Goal: Task Accomplishment & Management: Manage account settings

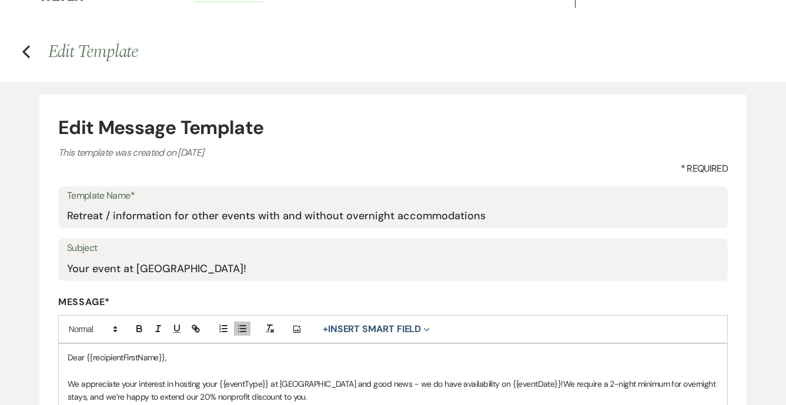
scroll to position [21, 0]
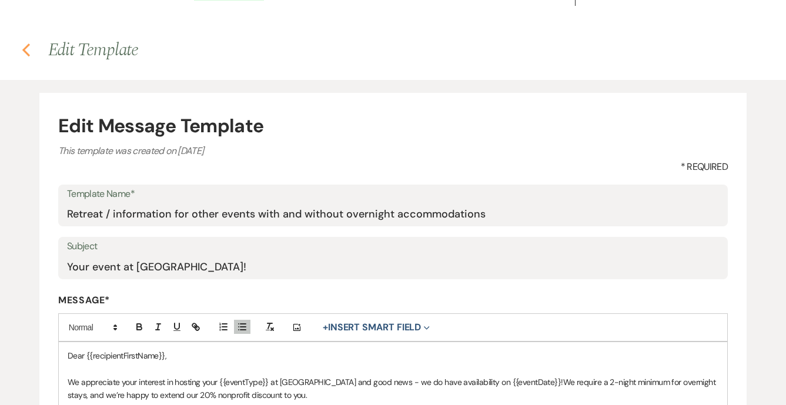
click at [25, 47] on icon "Previous" at bounding box center [26, 50] width 9 height 14
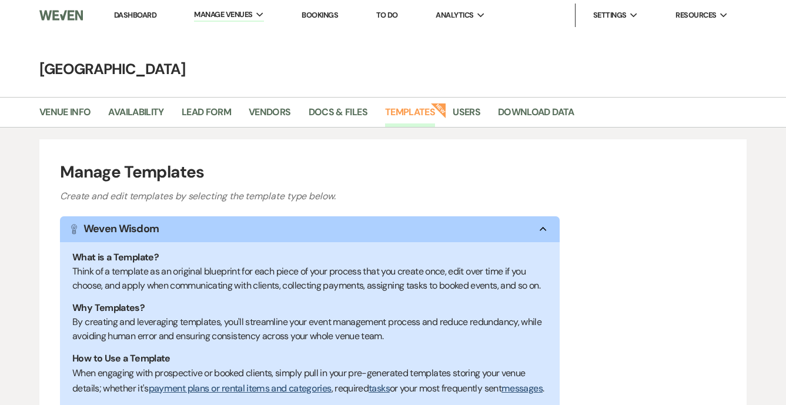
click at [141, 15] on link "Dashboard" at bounding box center [135, 15] width 42 height 10
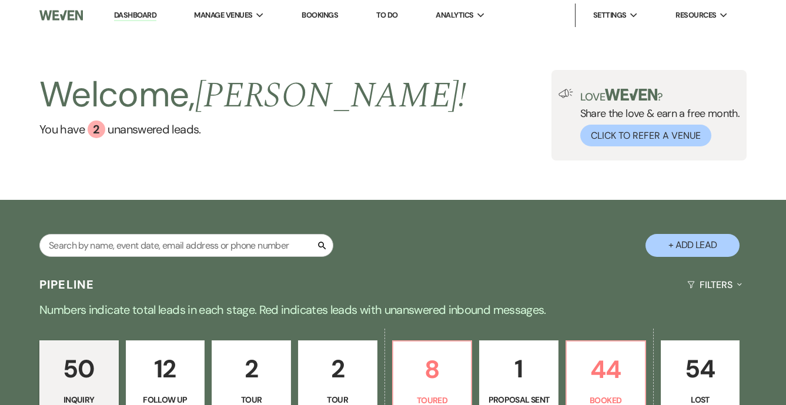
click at [609, 340] on link "44 Booked" at bounding box center [605, 384] width 81 height 88
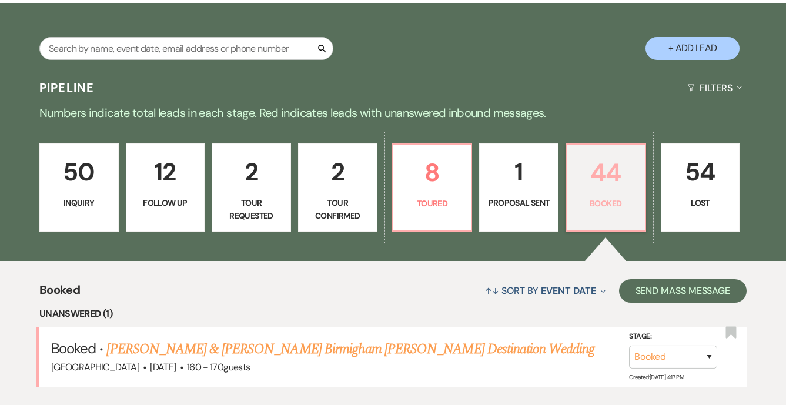
click at [603, 195] on link "44 Booked" at bounding box center [605, 187] width 81 height 88
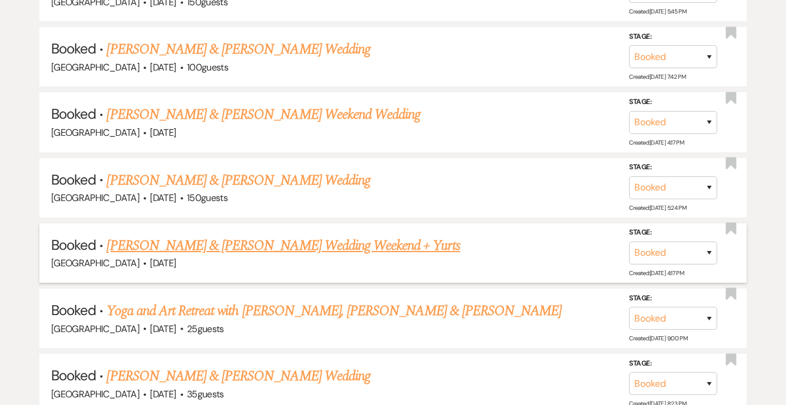
scroll to position [769, 0]
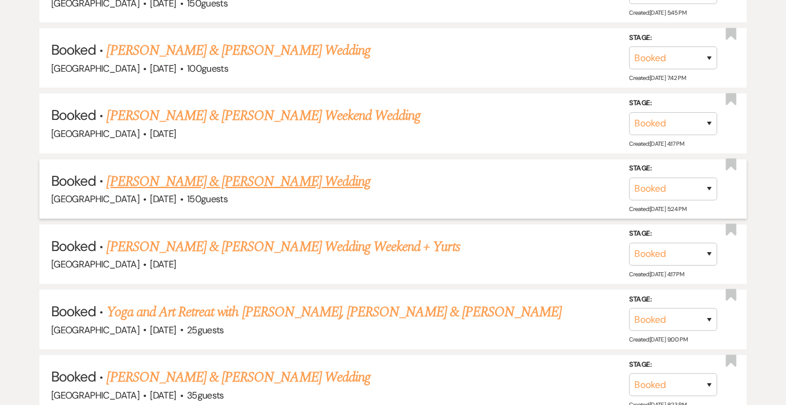
click at [279, 173] on link "[PERSON_NAME] & [PERSON_NAME] Wedding" at bounding box center [237, 181] width 263 height 21
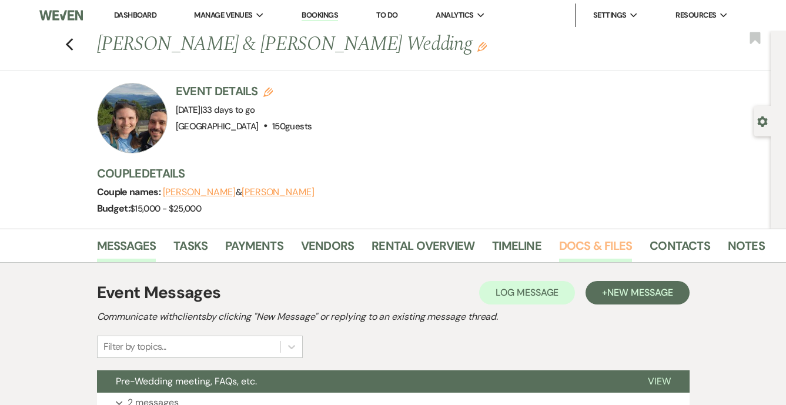
click at [595, 243] on link "Docs & Files" at bounding box center [595, 249] width 73 height 26
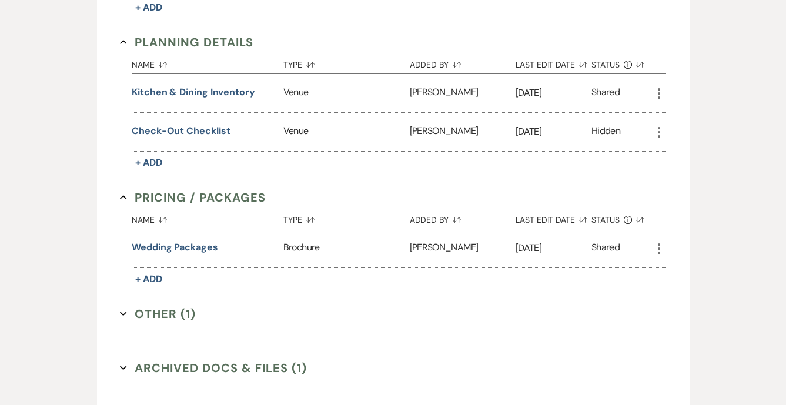
scroll to position [514, 0]
